Goal: Task Accomplishment & Management: Manage account settings

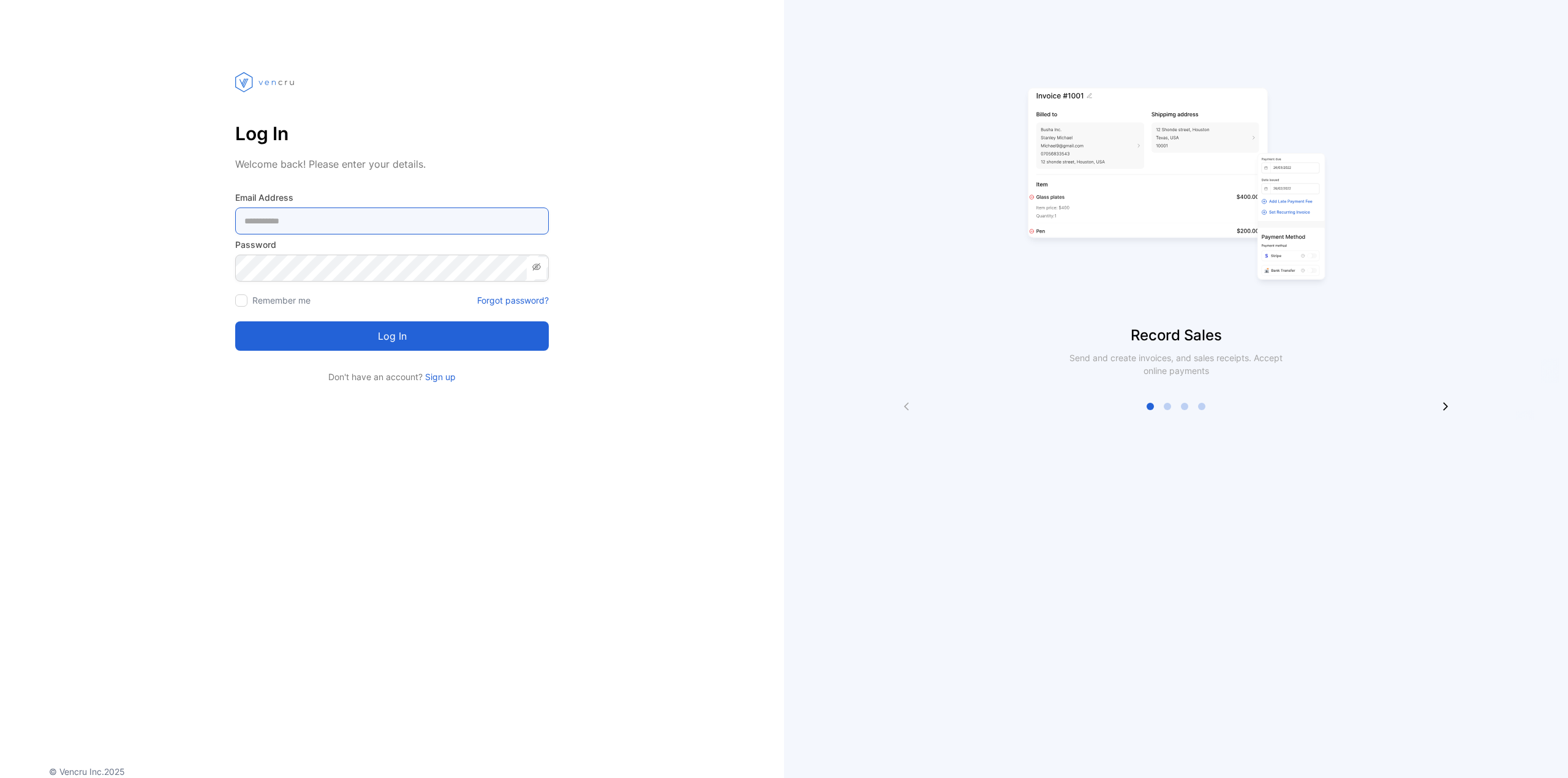
click at [334, 220] on Address-inputemail "email" at bounding box center [392, 221] width 314 height 27
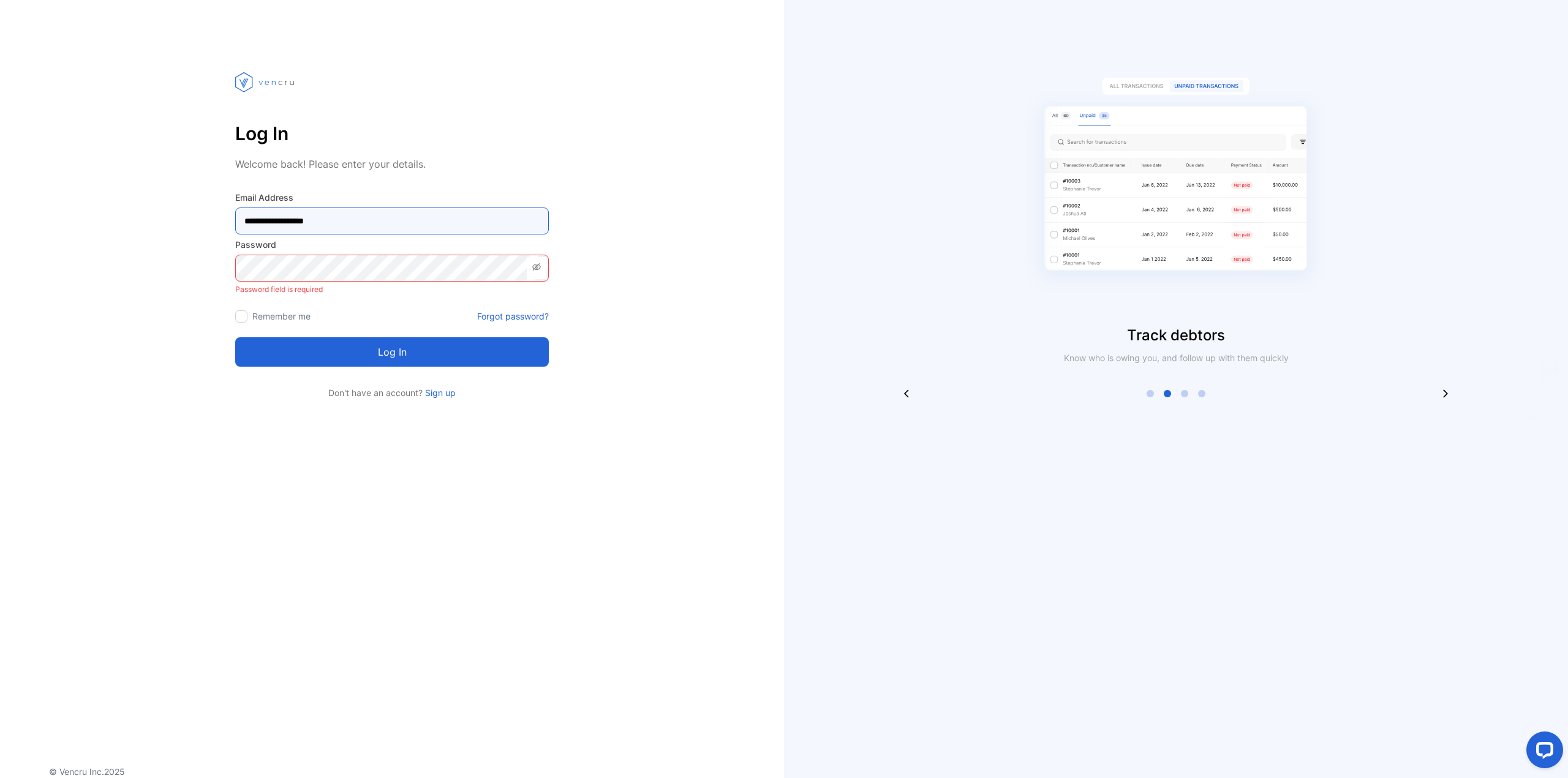
drag, startPoint x: 250, startPoint y: 231, endPoint x: 191, endPoint y: 227, distance: 59.1
click at [191, 227] on div "**********" at bounding box center [392, 224] width 784 height 351
type Address-inputemail "**********"
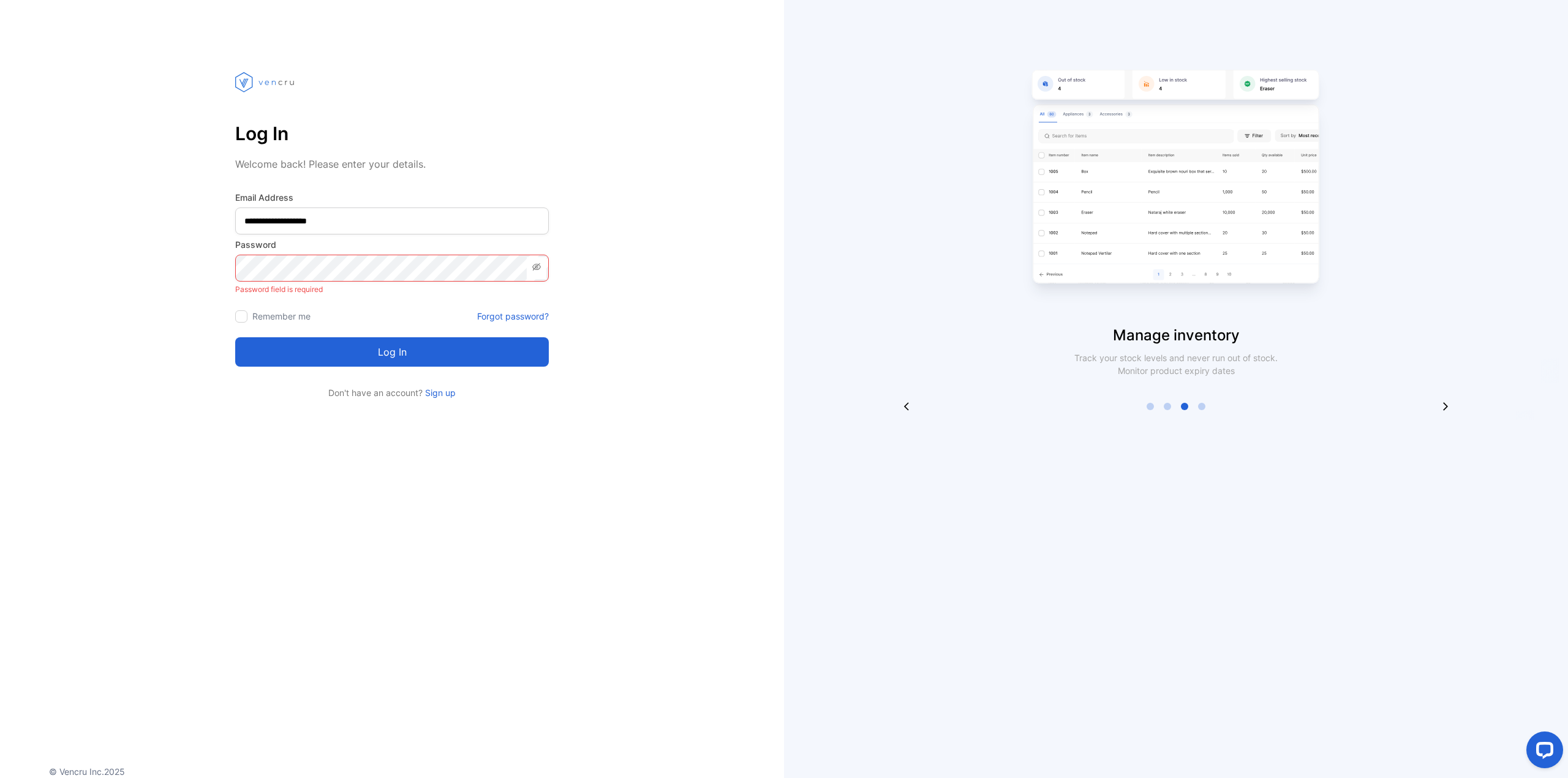
click at [301, 297] on p "Password field is required" at bounding box center [392, 289] width 314 height 16
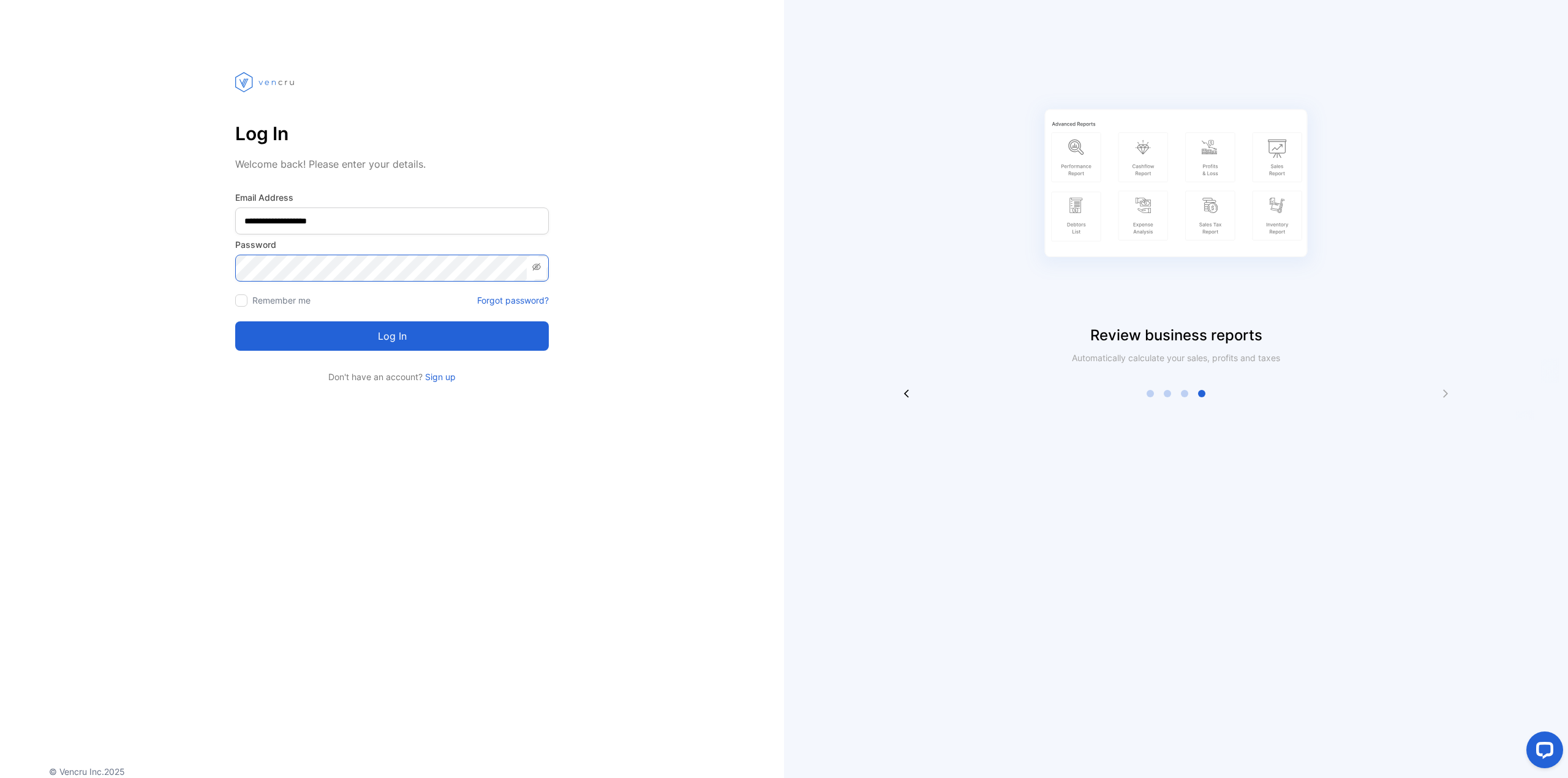
click at [235, 321] on button "Log in" at bounding box center [392, 336] width 314 height 29
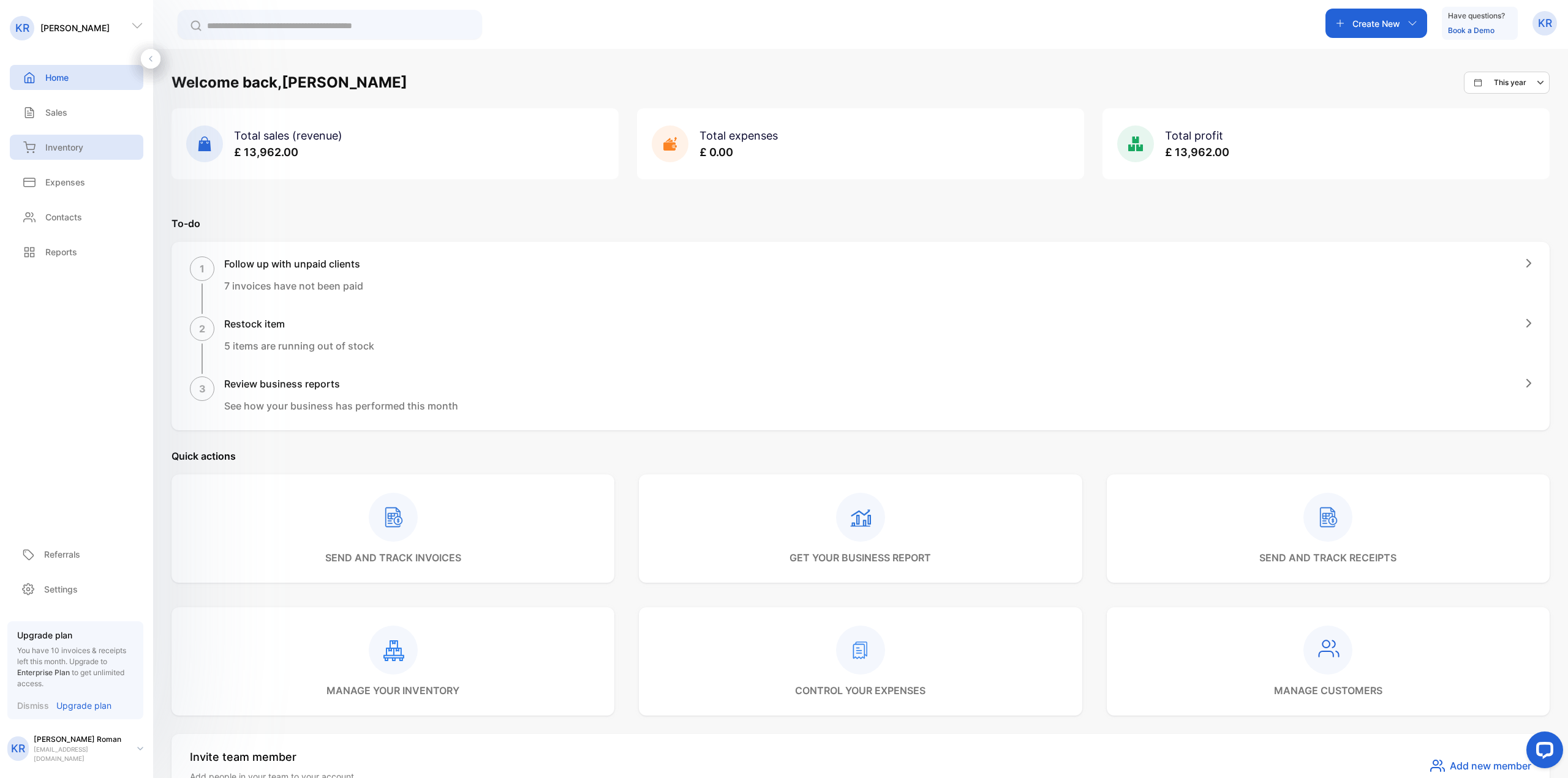
click at [87, 150] on div "Inventory" at bounding box center [76, 147] width 134 height 25
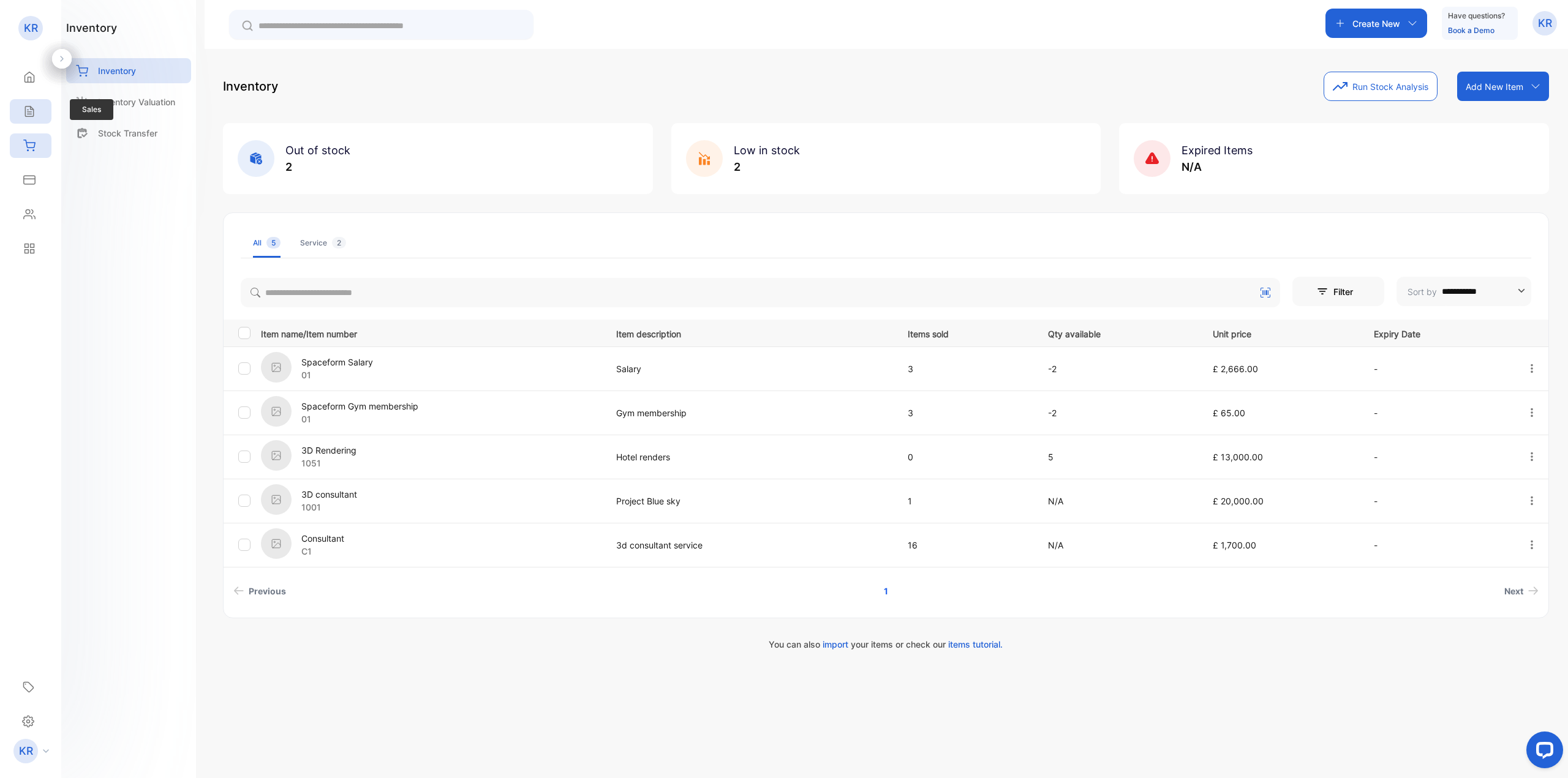
click at [31, 114] on icon at bounding box center [29, 111] width 12 height 12
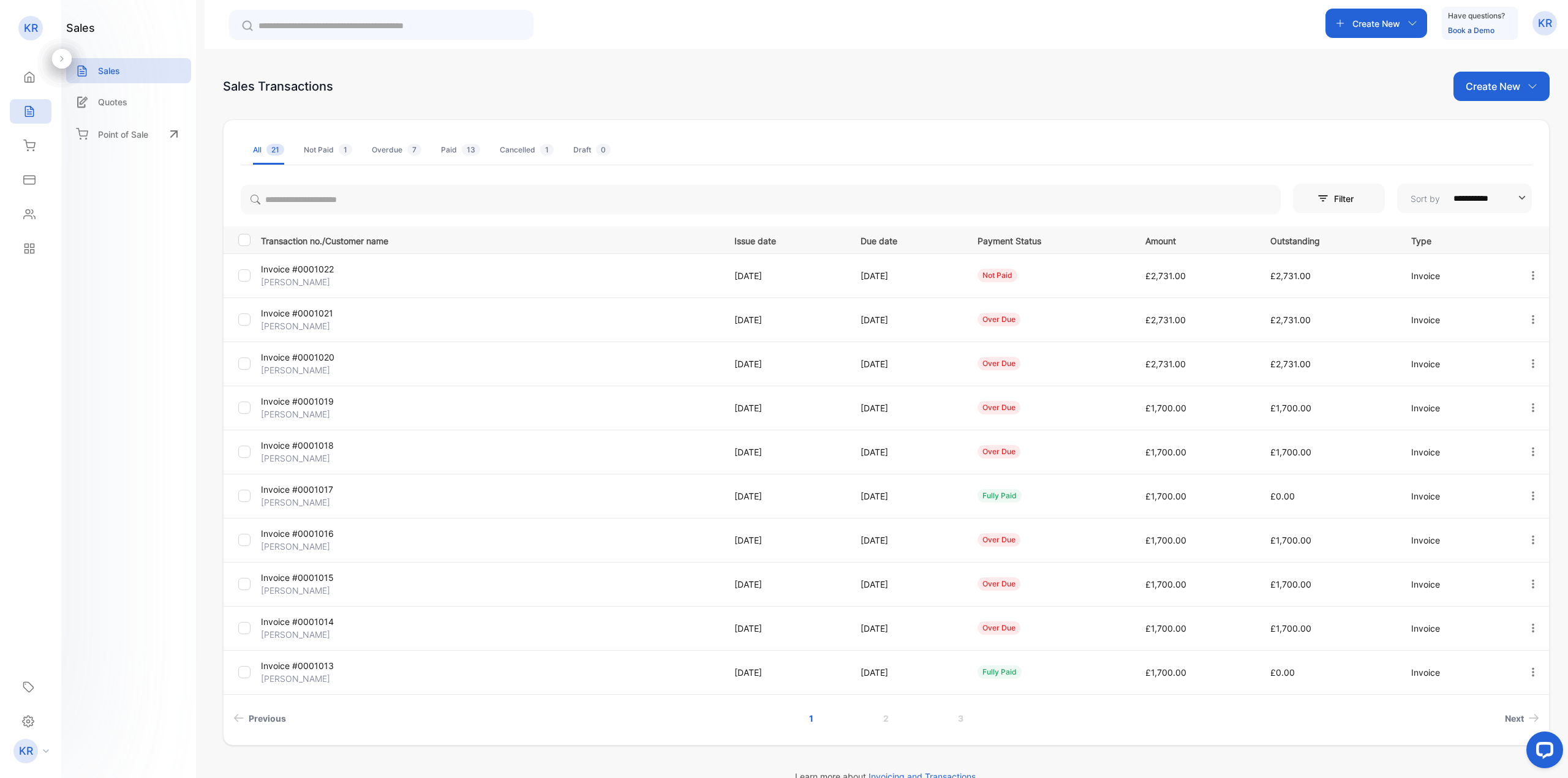
click at [1528, 276] on icon "button" at bounding box center [1533, 275] width 11 height 11
click at [1522, 304] on span "View / Edit Invoice" at bounding box center [1503, 311] width 87 height 15
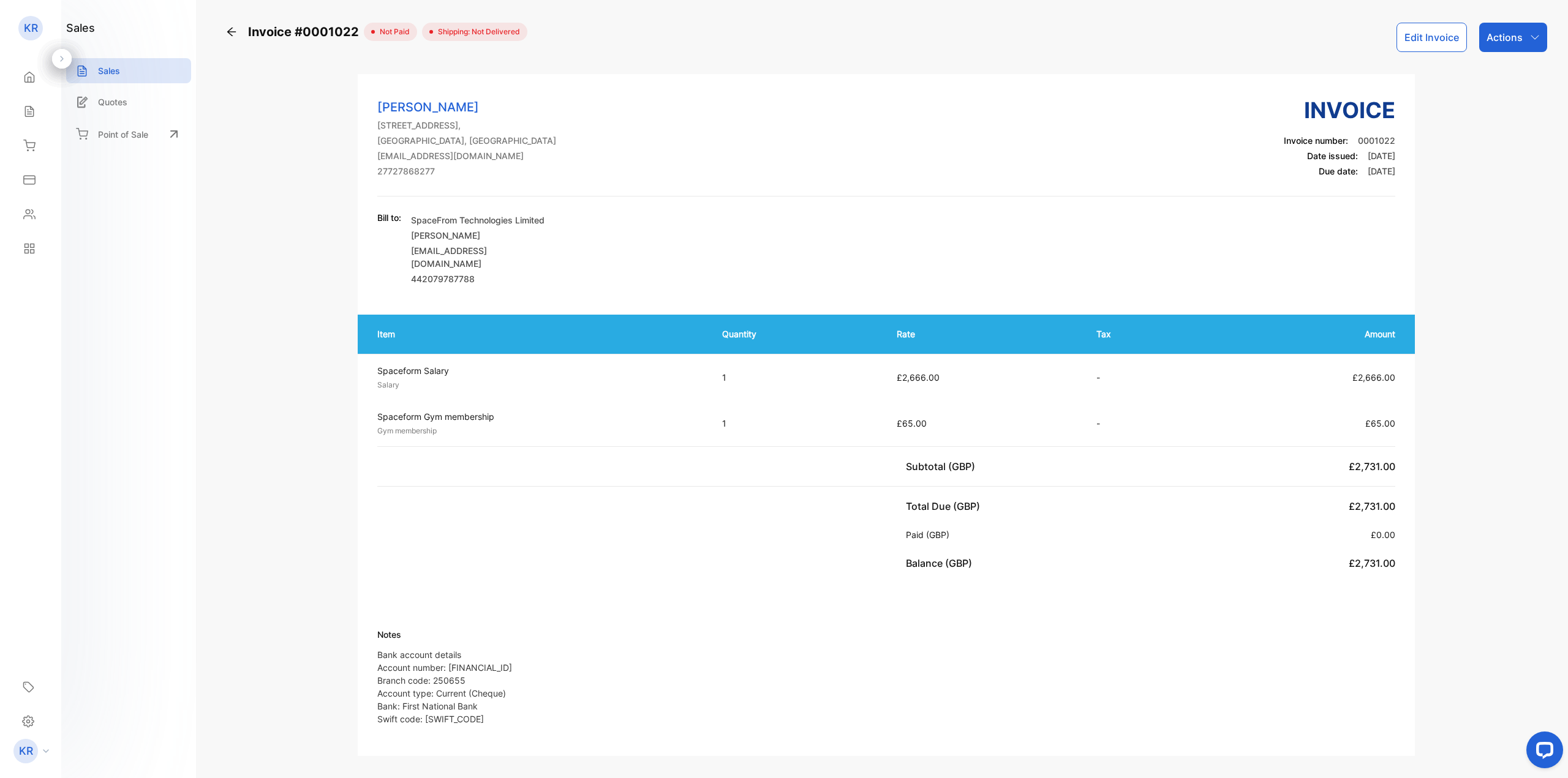
scroll to position [306, 0]
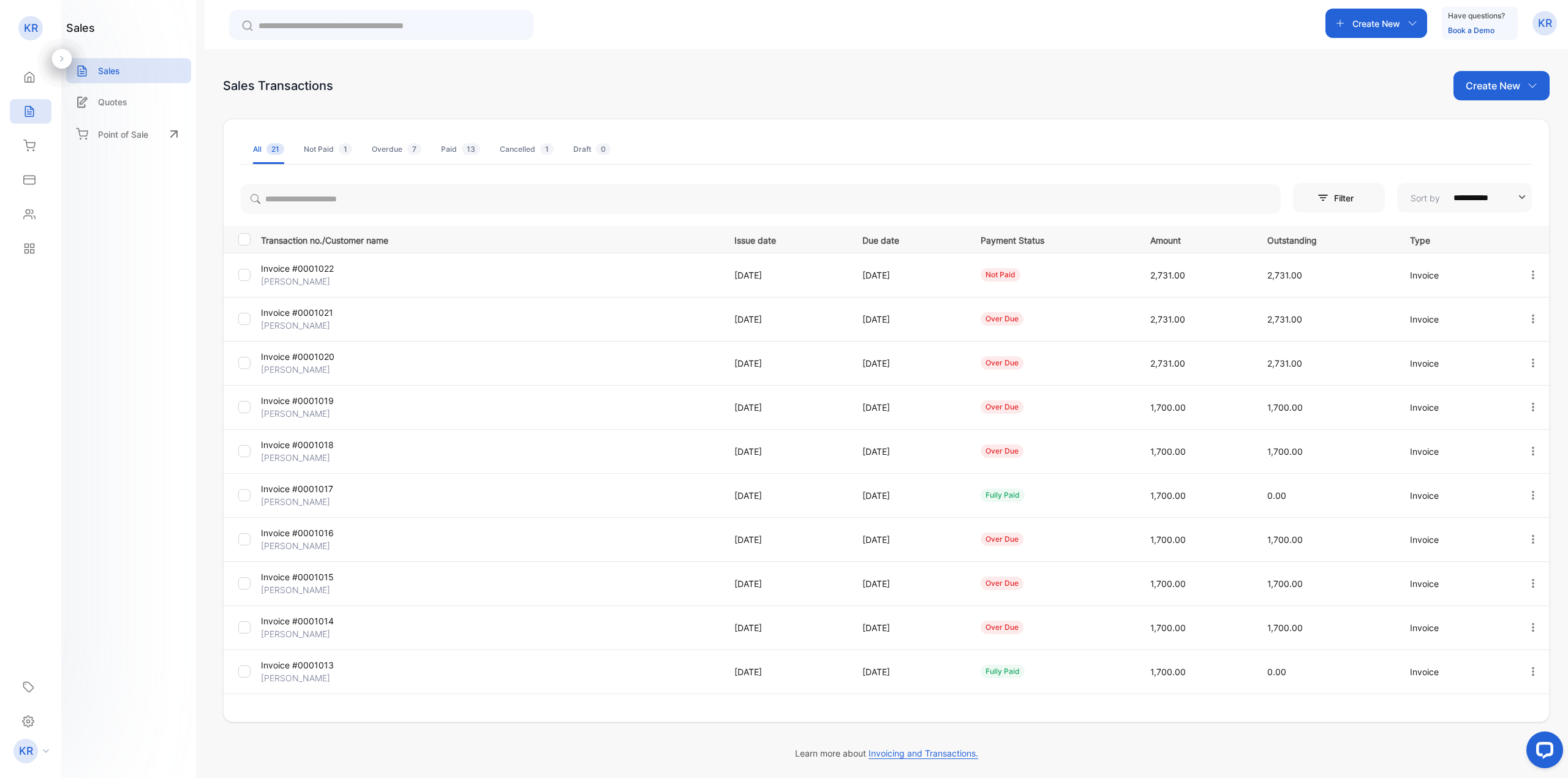
scroll to position [23, 0]
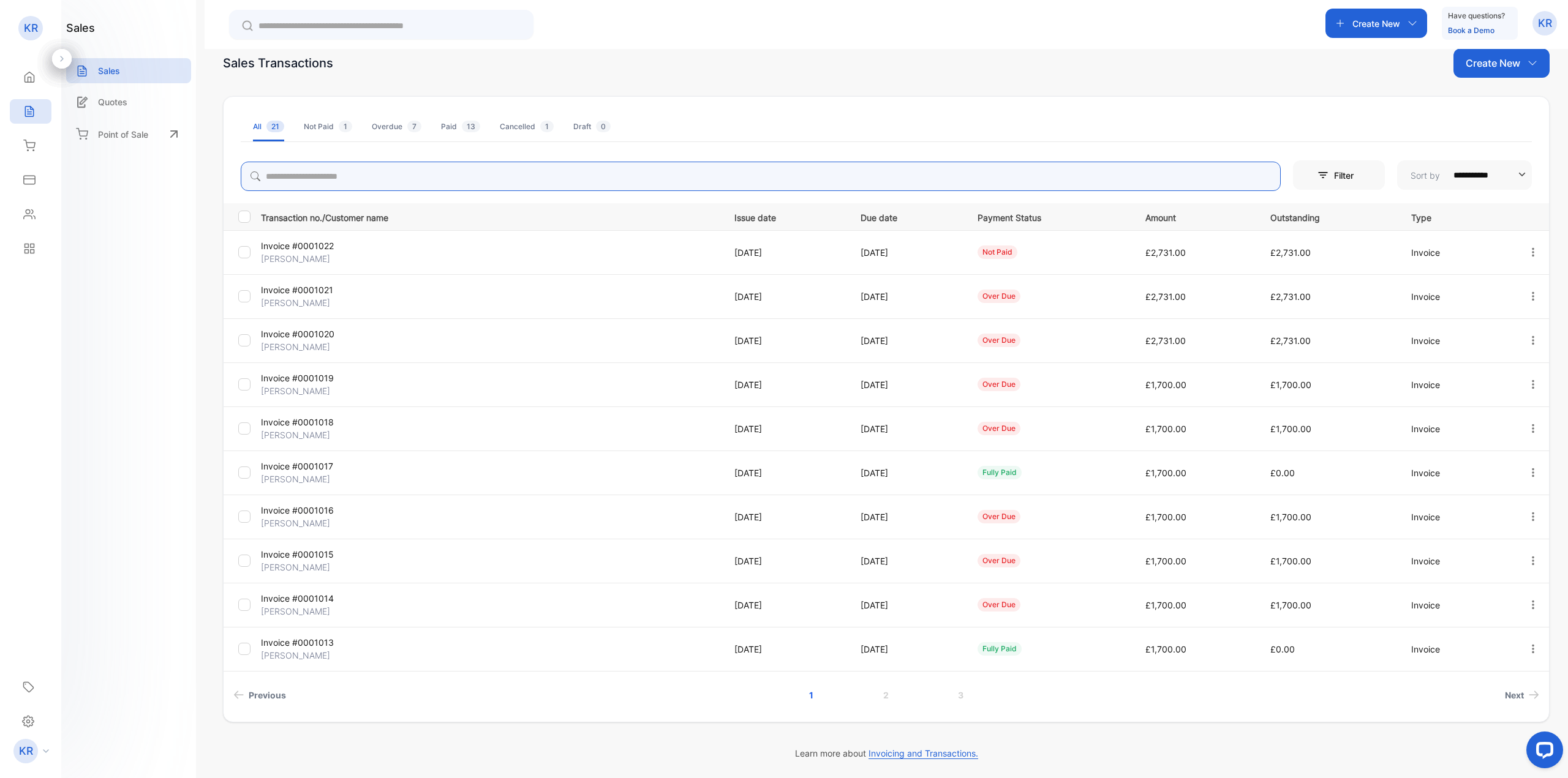
click at [1005, 171] on input "search" at bounding box center [760, 176] width 1040 height 29
click at [1534, 294] on icon "button" at bounding box center [1533, 296] width 11 height 11
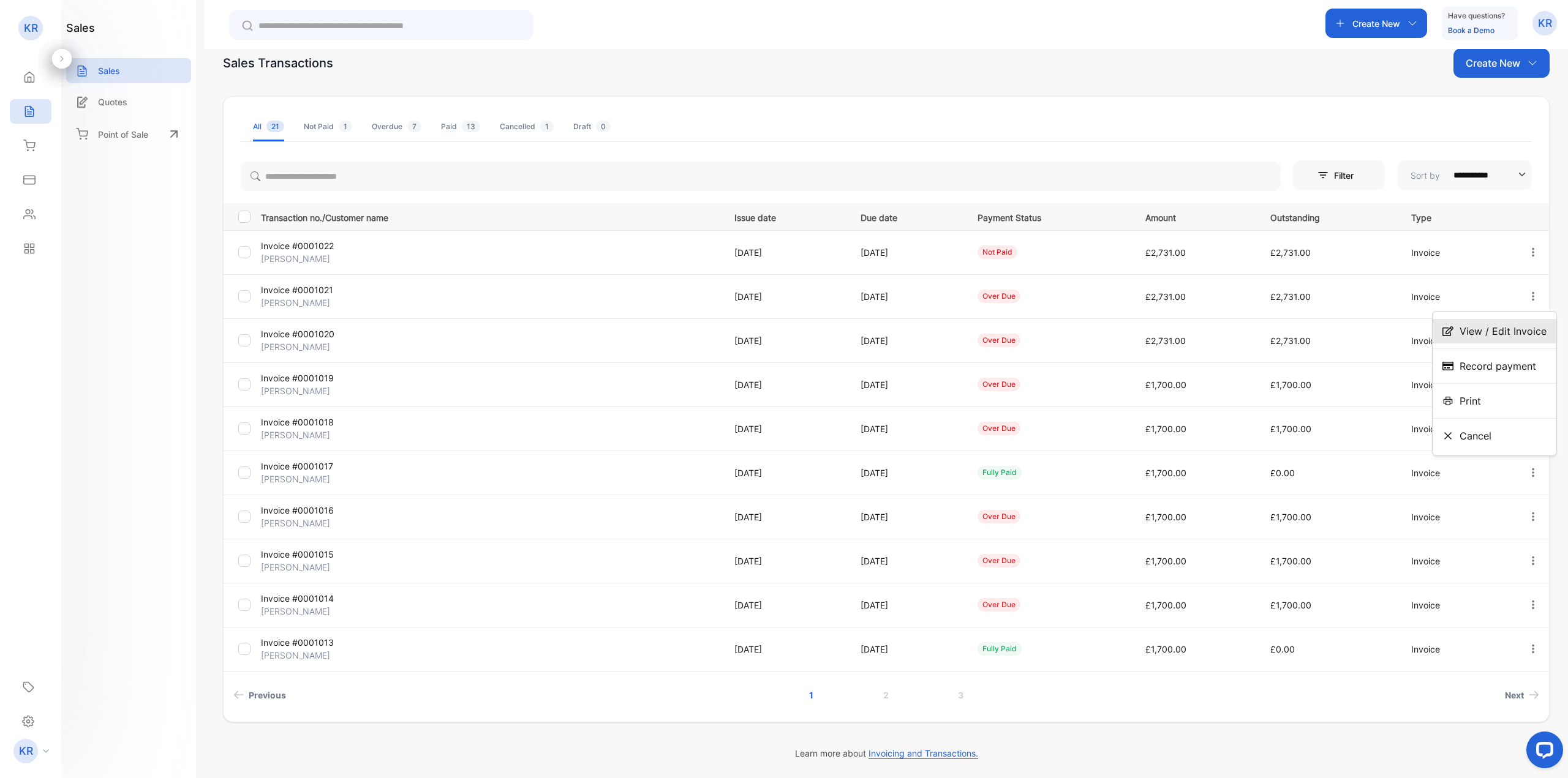
click at [1507, 324] on span "View / Edit Invoice" at bounding box center [1503, 331] width 87 height 15
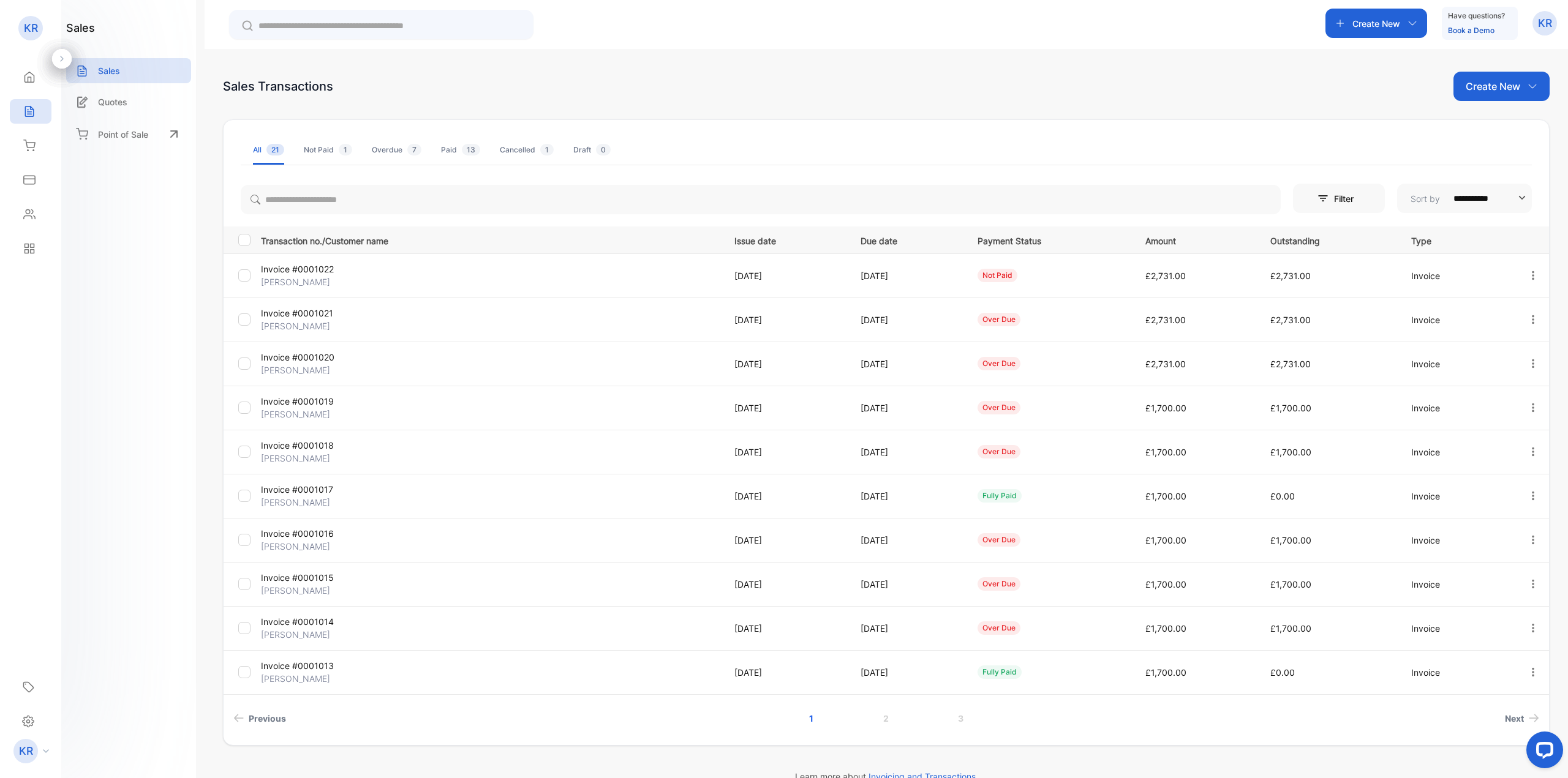
click at [1534, 277] on div at bounding box center [1533, 276] width 31 height 25
click at [1519, 307] on span "View / Edit Invoice" at bounding box center [1503, 311] width 87 height 15
